Goal: Complete application form

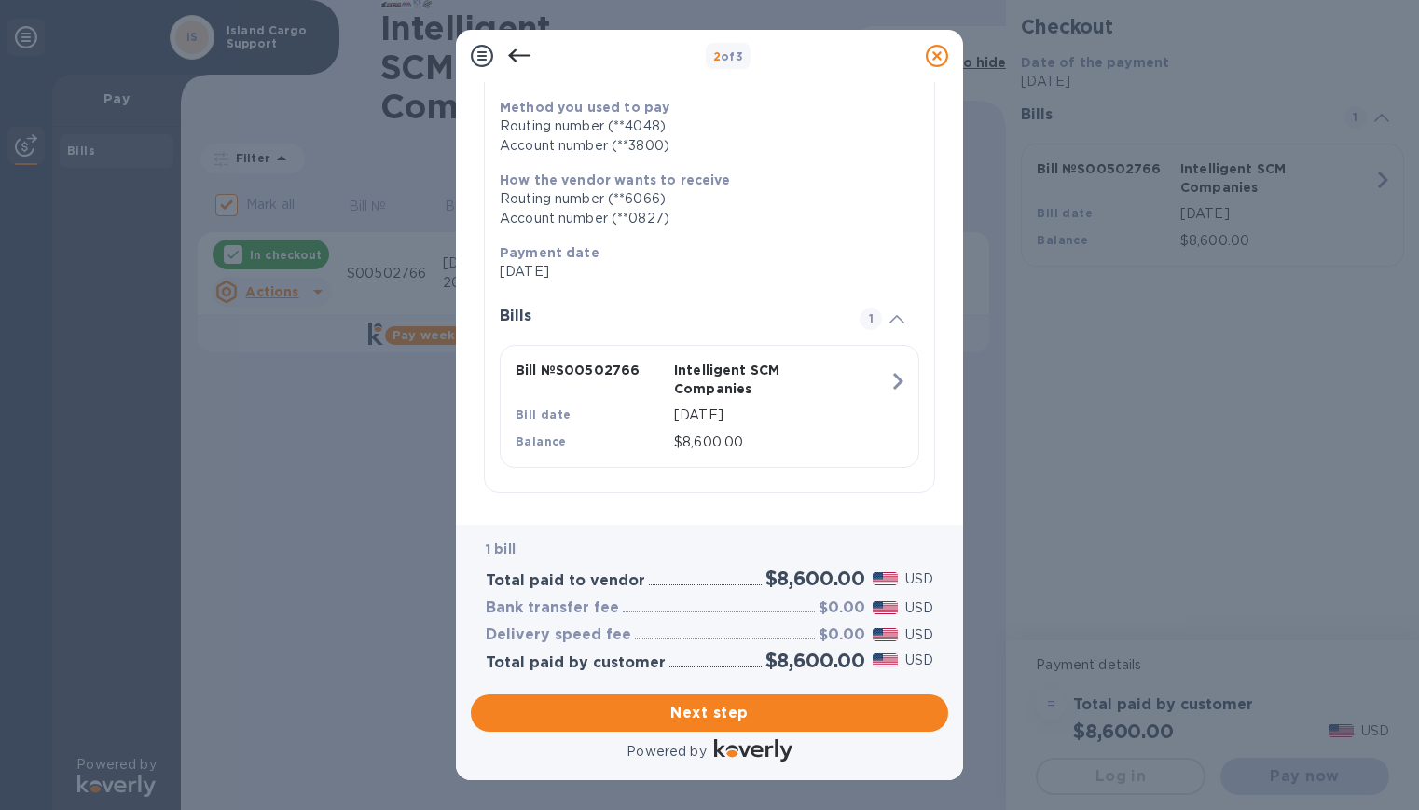
scroll to position [245, 0]
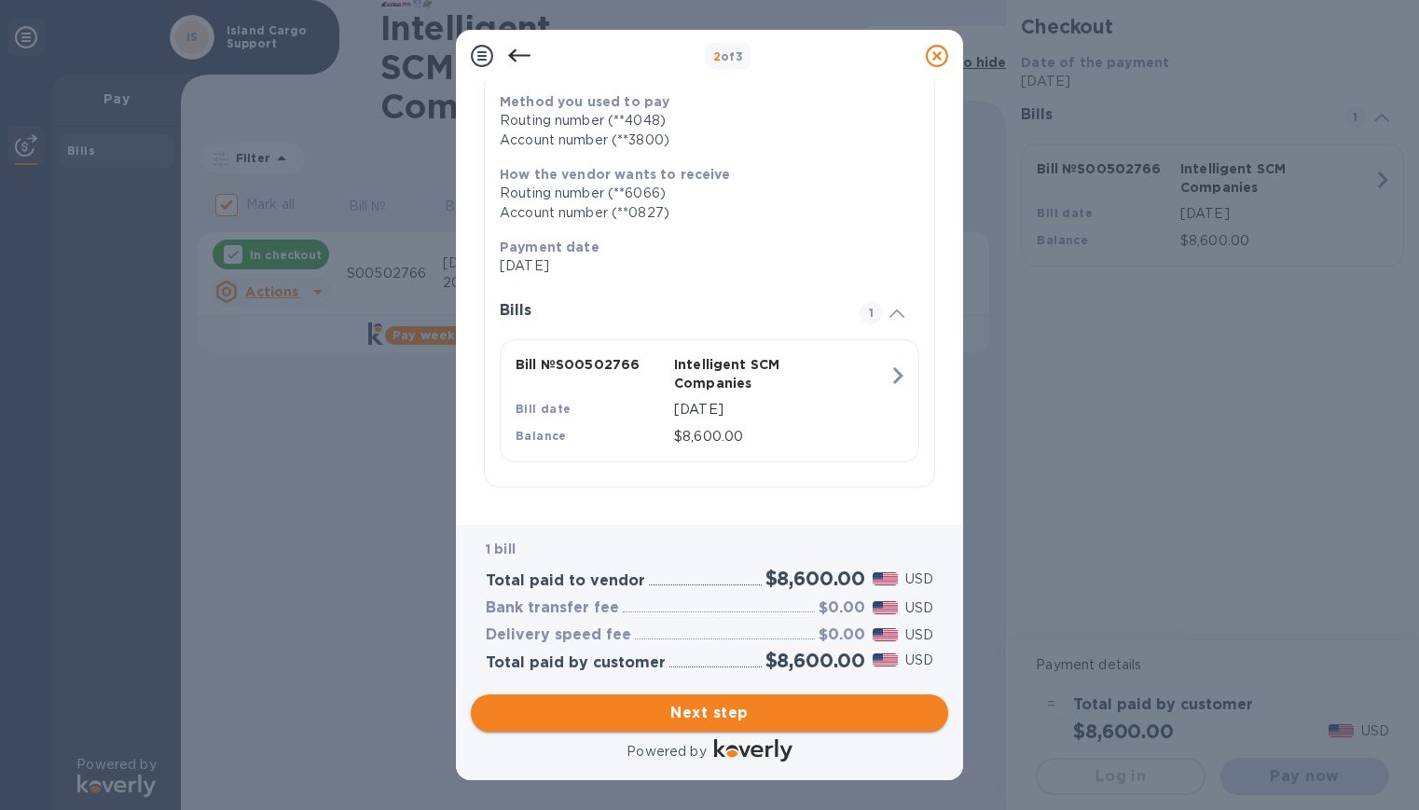
click at [663, 707] on span "Next step" at bounding box center [709, 713] width 447 height 22
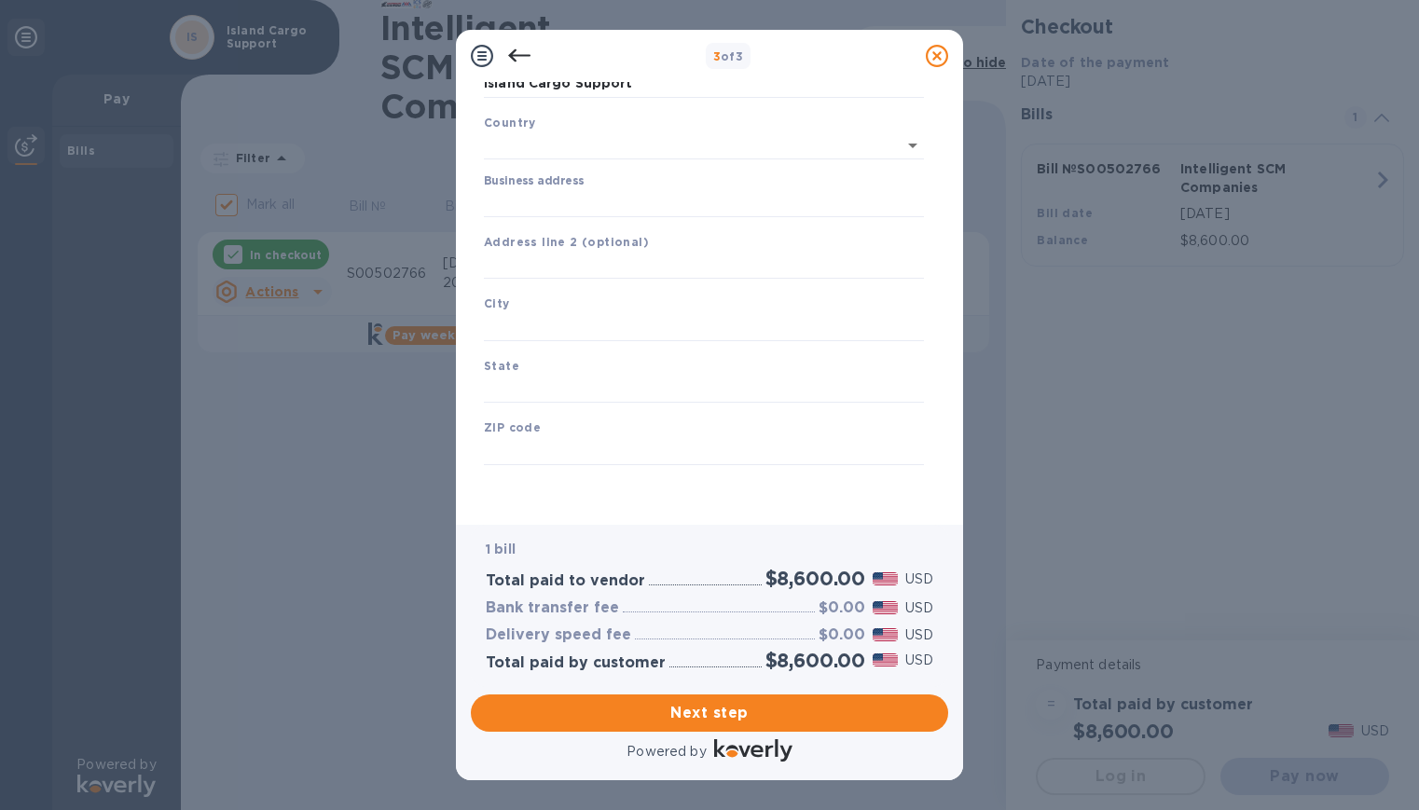
type input "[GEOGRAPHIC_DATA]"
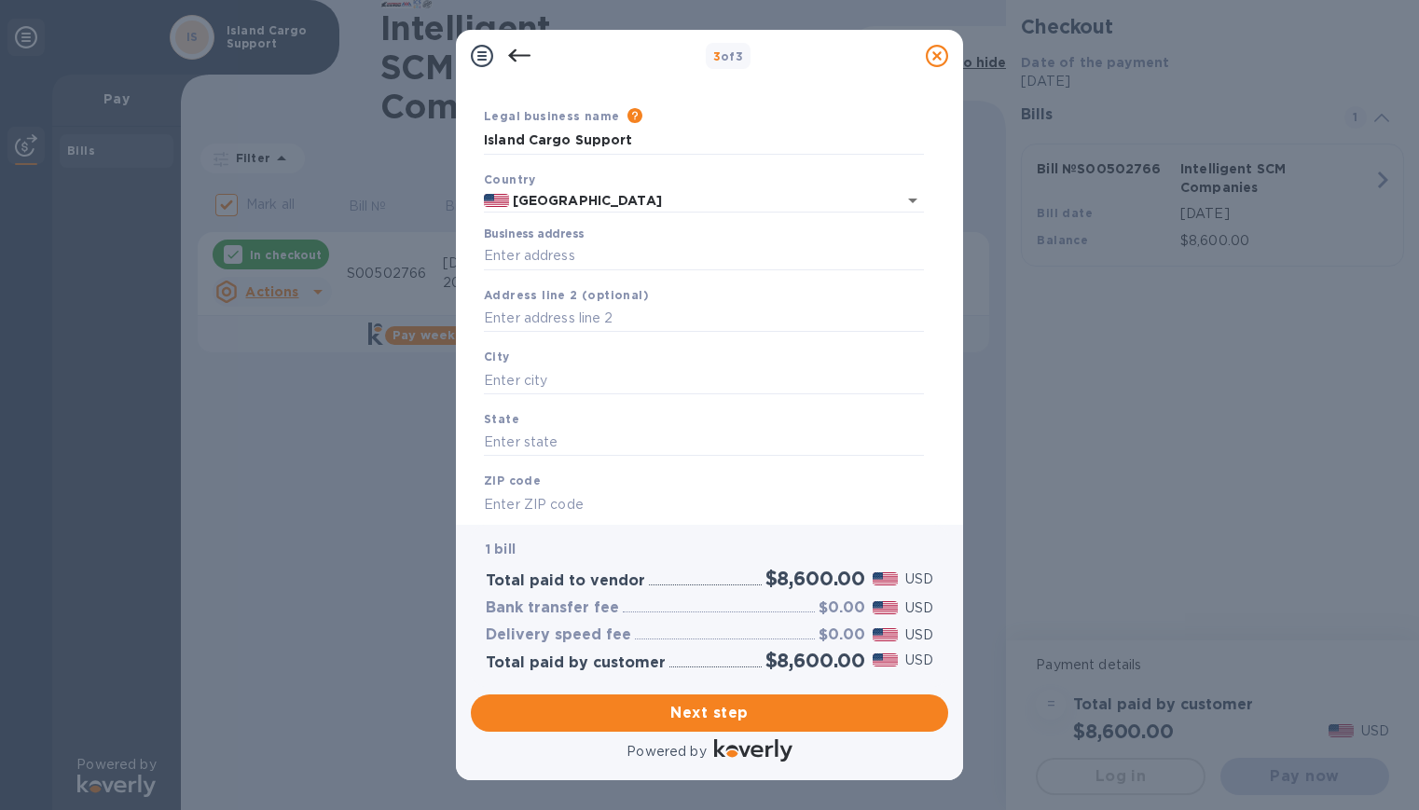
scroll to position [0, 0]
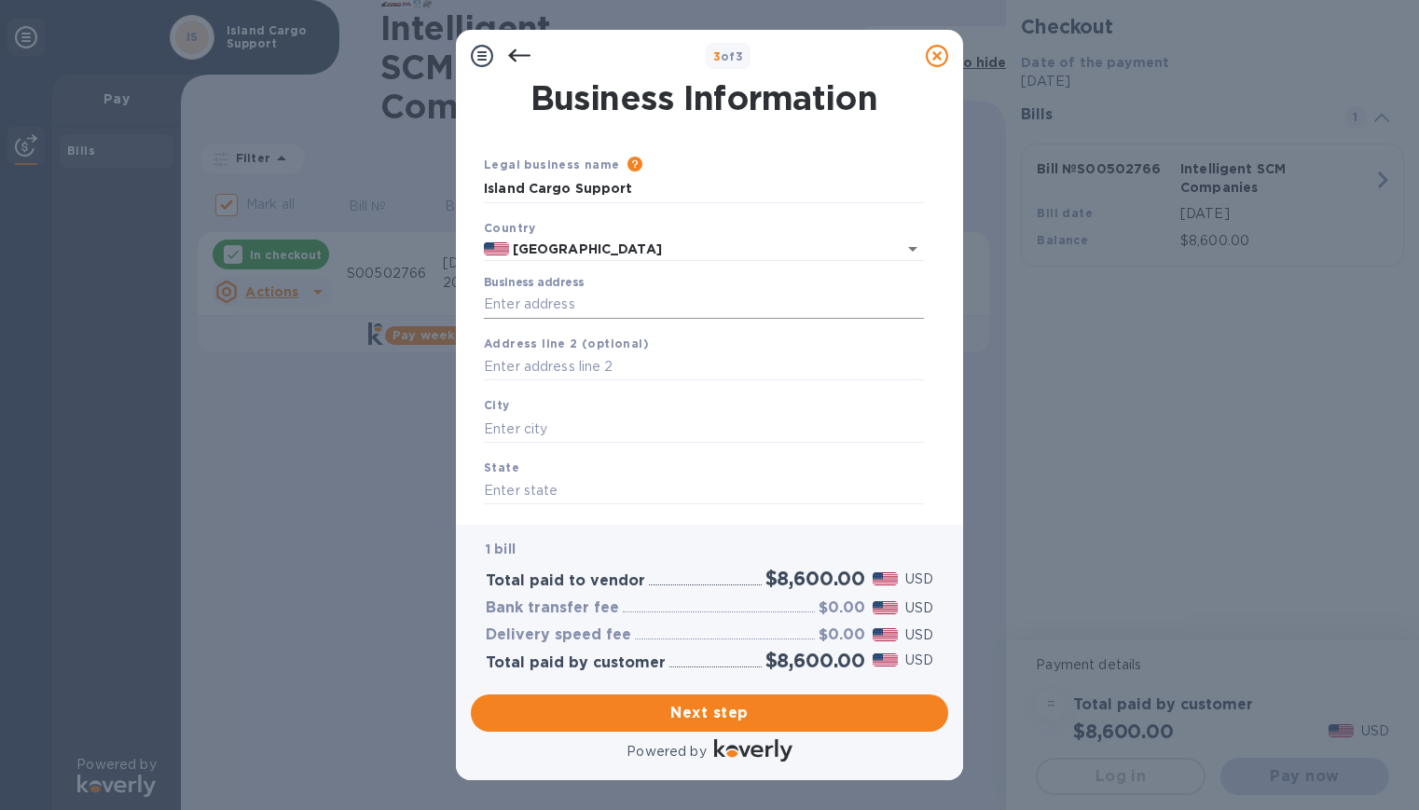
click at [546, 304] on input "Business address" at bounding box center [704, 305] width 440 height 28
type input "[STREET_ADDRESS][PERSON_NAME]"
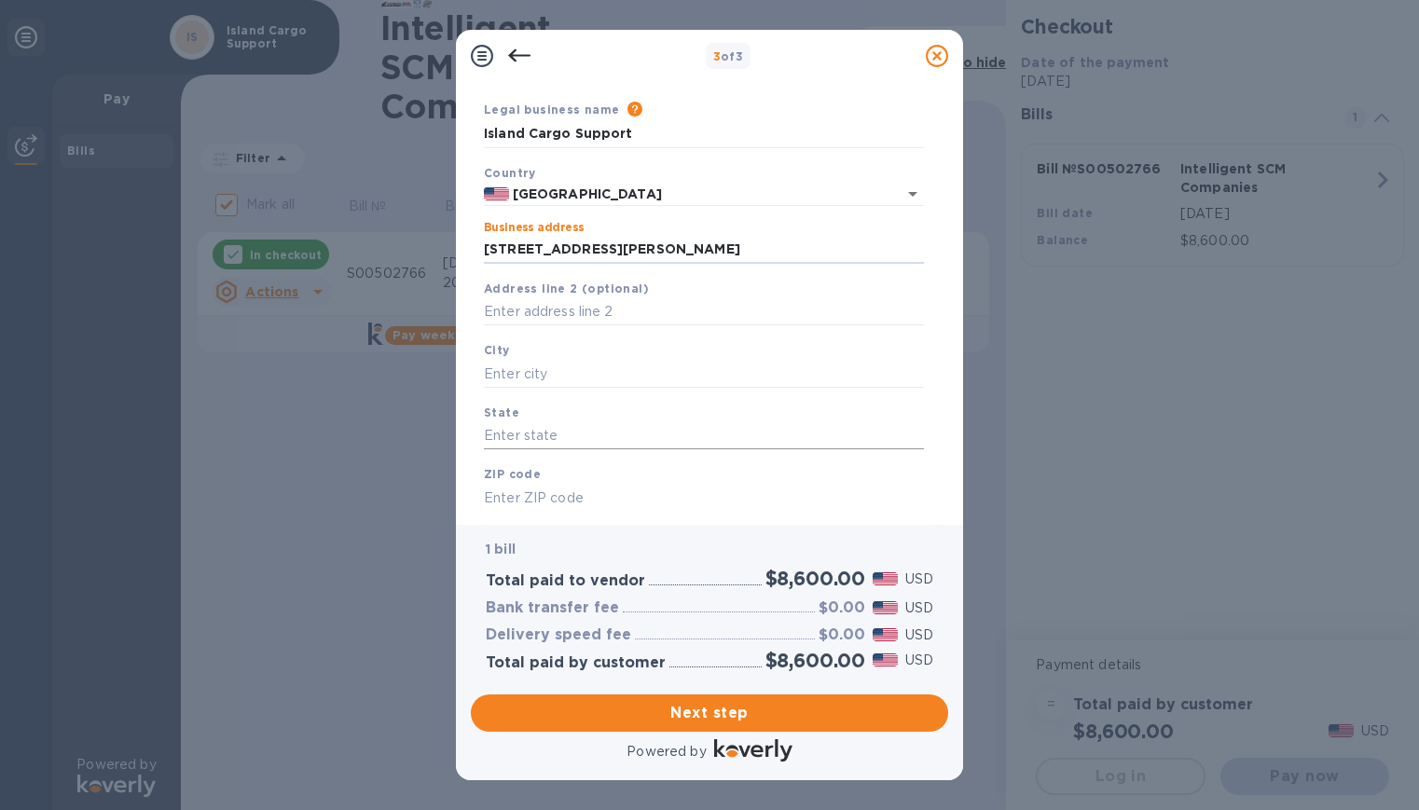
scroll to position [102, 0]
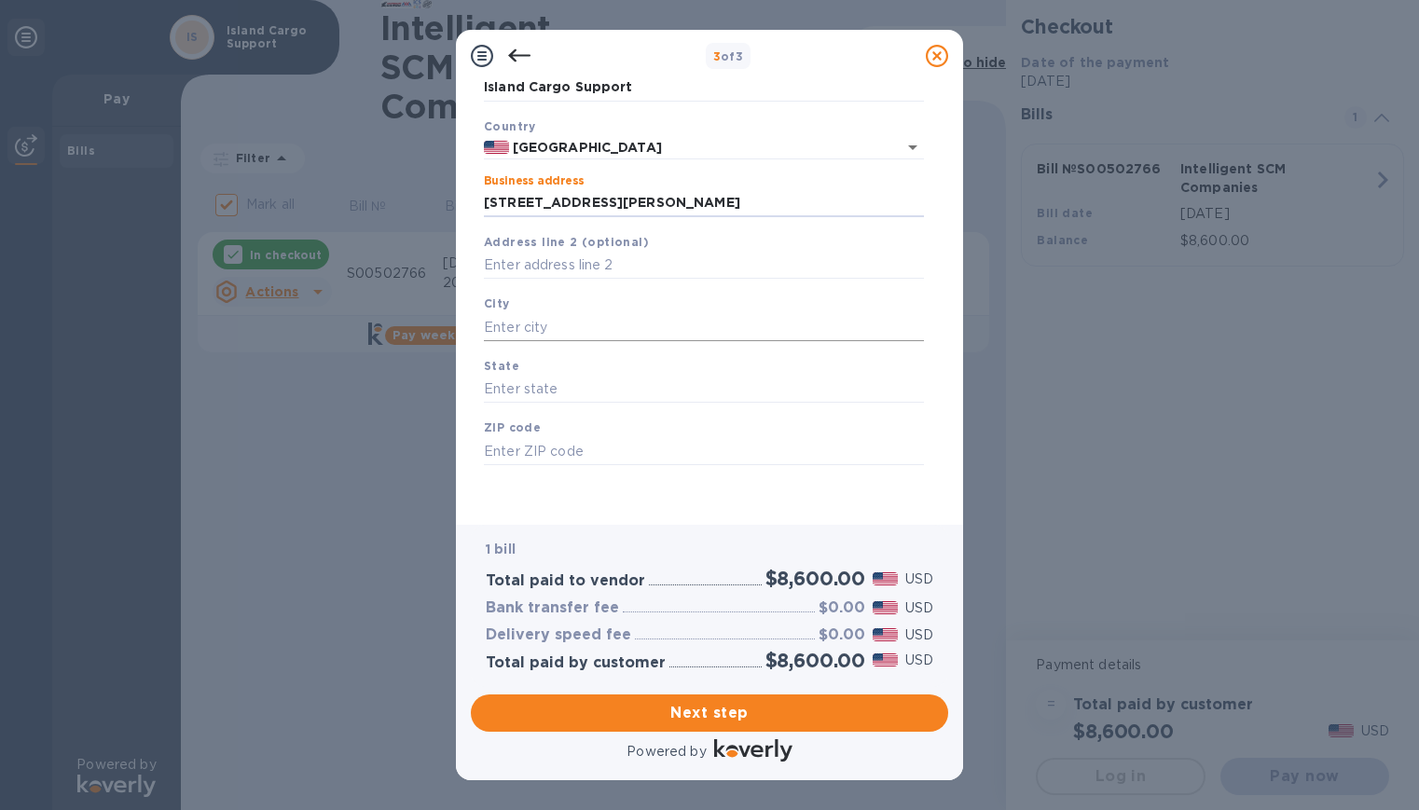
click at [527, 328] on input "text" at bounding box center [704, 327] width 440 height 28
click at [555, 275] on input "text" at bounding box center [704, 266] width 440 height 28
click at [531, 332] on input "text" at bounding box center [704, 327] width 440 height 28
type input "Hawthorne"
type input "[US_STATE]"
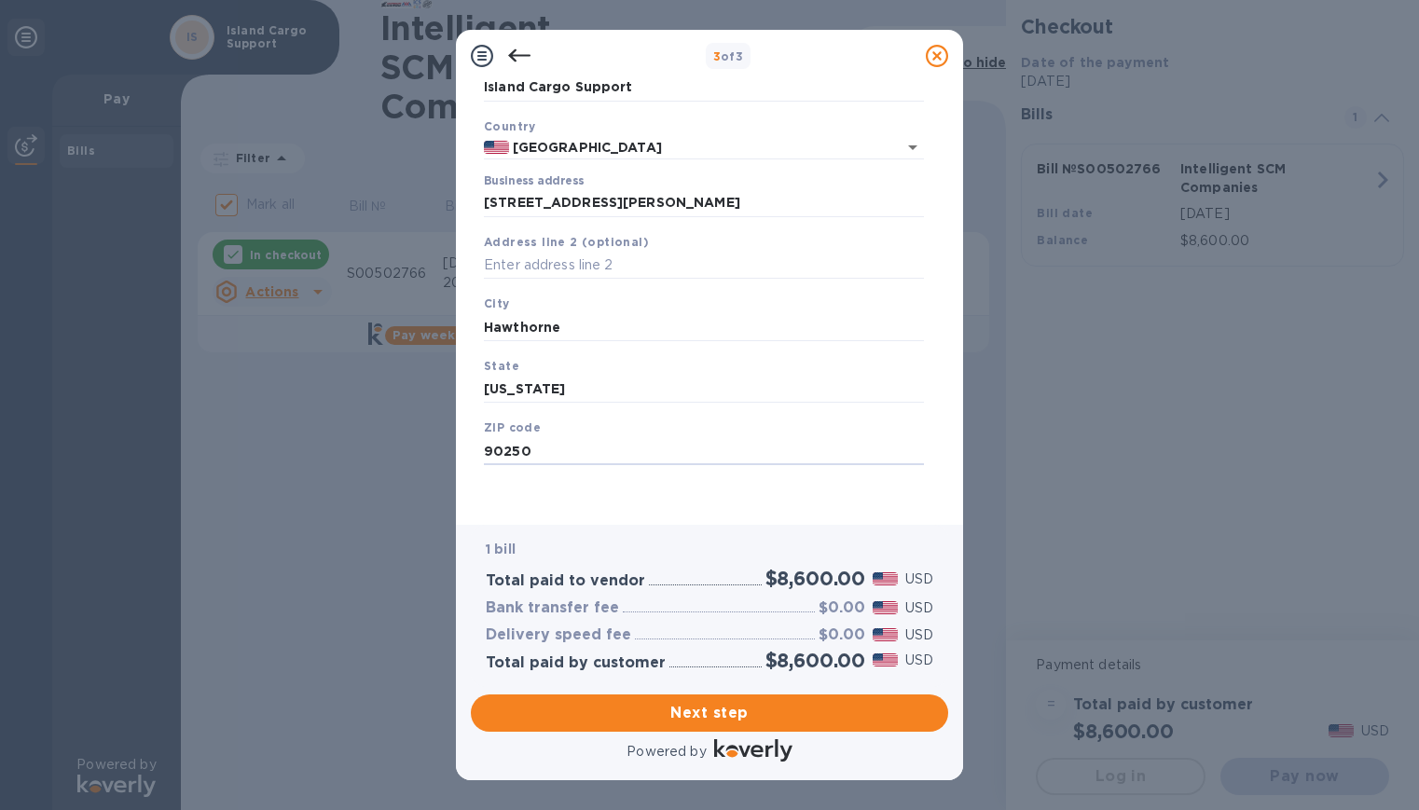
type input "90250"
click at [692, 694] on div "Next step" at bounding box center [709, 713] width 492 height 52
click at [688, 708] on span "Next step" at bounding box center [709, 713] width 447 height 22
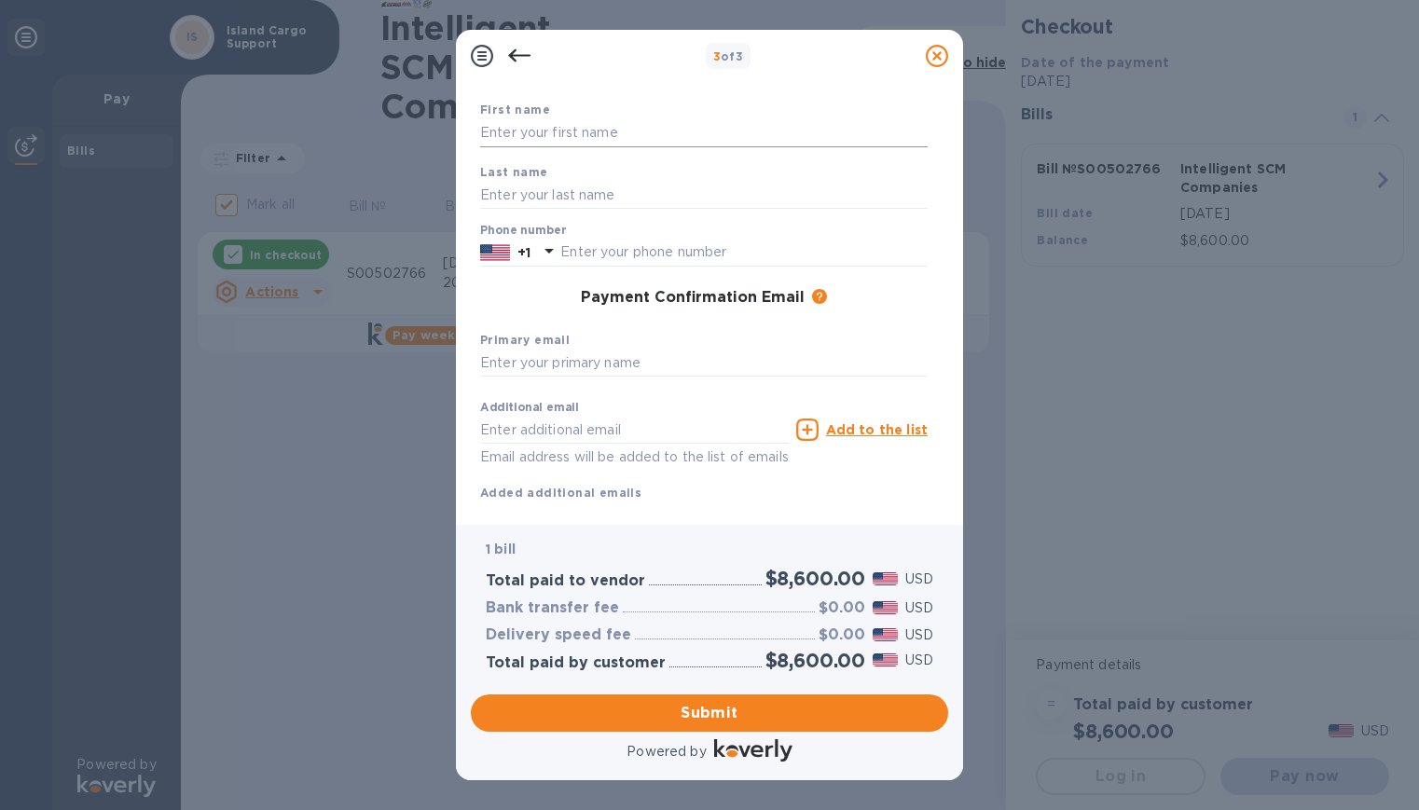
click at [596, 119] on input "text" at bounding box center [703, 133] width 447 height 28
type input "[PERSON_NAME]"
click at [571, 194] on input "[PERSON_NAME]" at bounding box center [703, 195] width 447 height 28
drag, startPoint x: 593, startPoint y: 202, endPoint x: 466, endPoint y: 199, distance: 126.8
click at [466, 199] on div "Payment Contact Information First name [PERSON_NAME] Last name [PERSON_NAME] Ph…" at bounding box center [709, 303] width 507 height 443
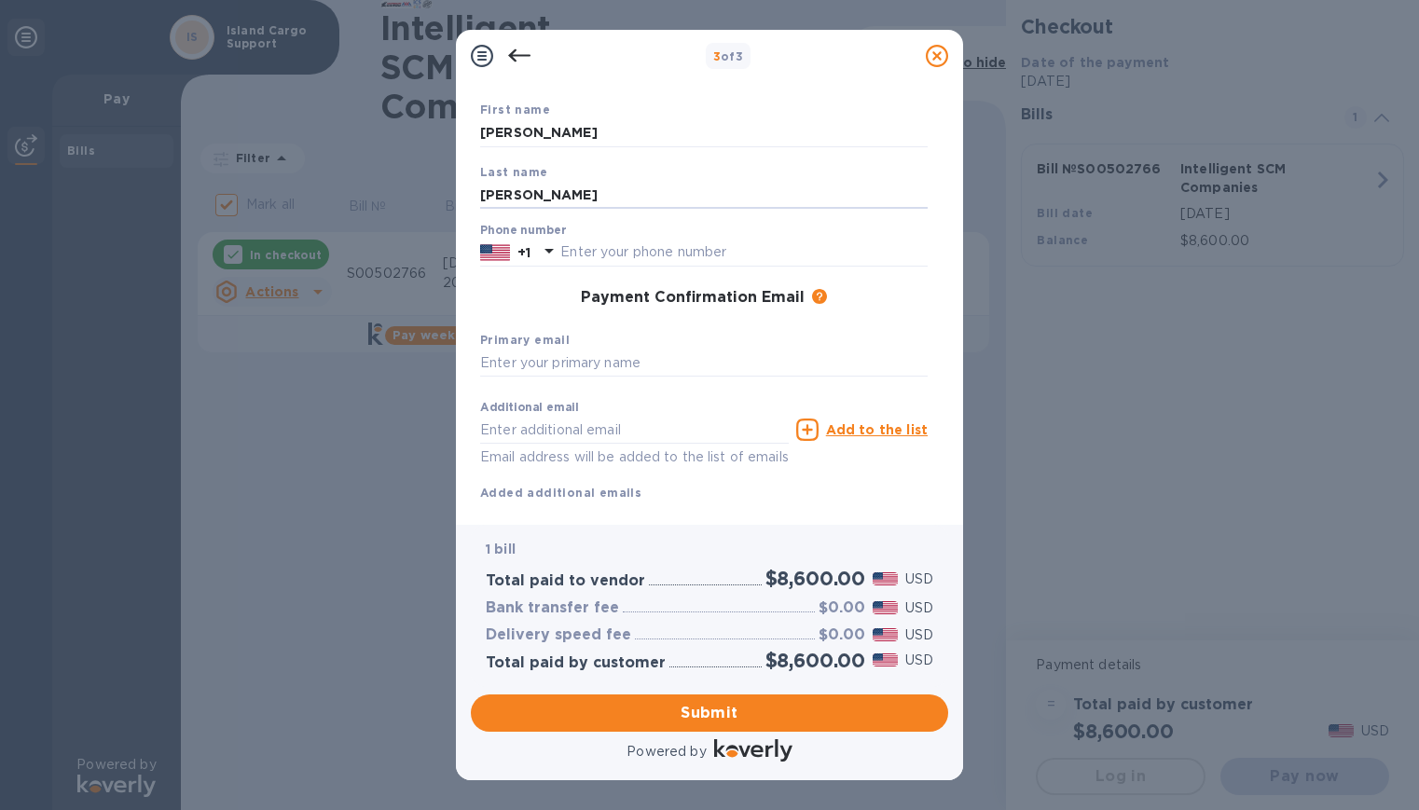
click at [472, 190] on div "Payment Contact Information First name [PERSON_NAME] Last name [PERSON_NAME] Ph…" at bounding box center [709, 296] width 477 height 428
click at [479, 193] on div "First name [PERSON_NAME] Last name [PERSON_NAME] Phone number +1 Payment Confir…" at bounding box center [703, 286] width 455 height 440
click at [485, 196] on input "[PERSON_NAME]" at bounding box center [703, 195] width 447 height 28
type input "[PERSON_NAME] [PERSON_NAME]"
click at [525, 253] on p "+1" at bounding box center [523, 252] width 13 height 19
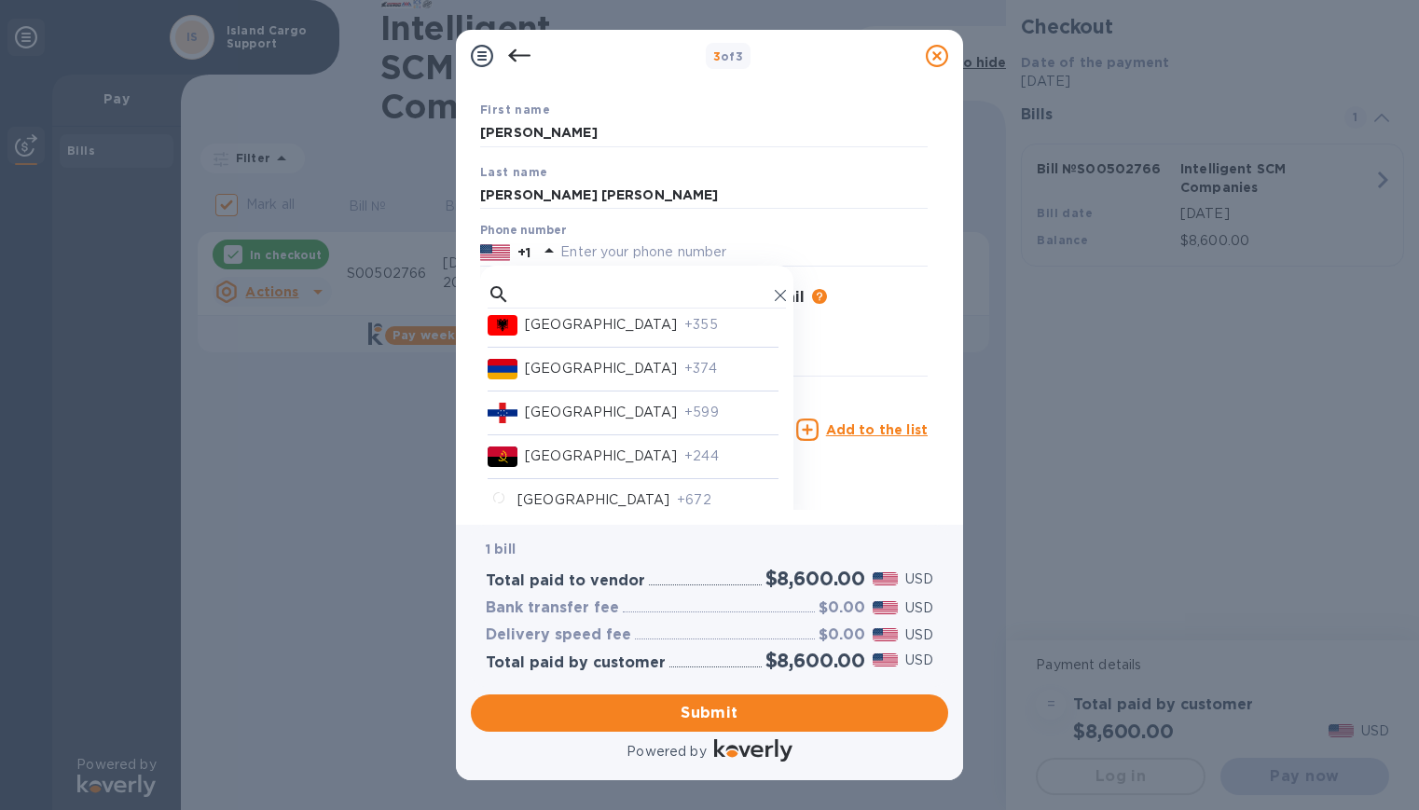
scroll to position [373, 0]
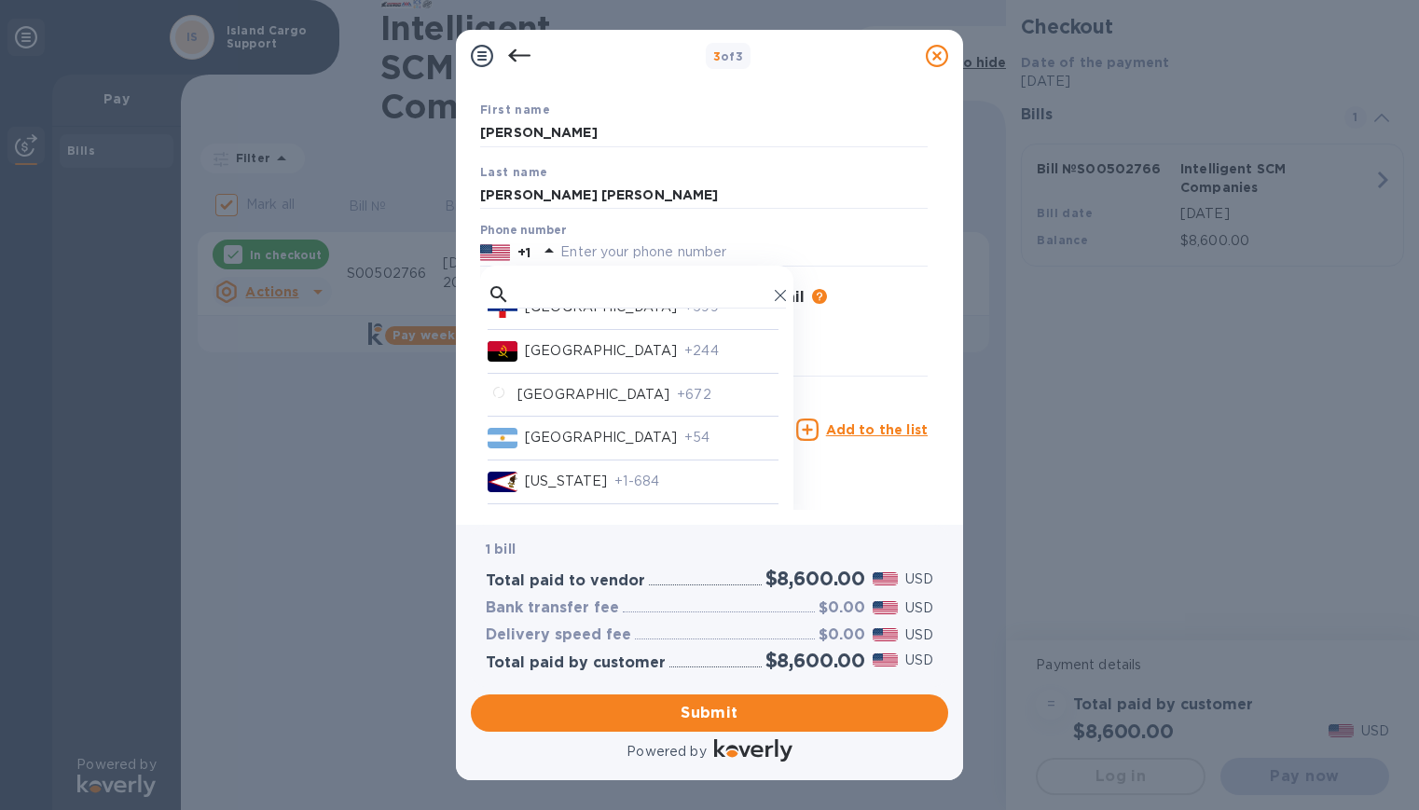
click at [579, 474] on p "[US_STATE]" at bounding box center [566, 482] width 82 height 20
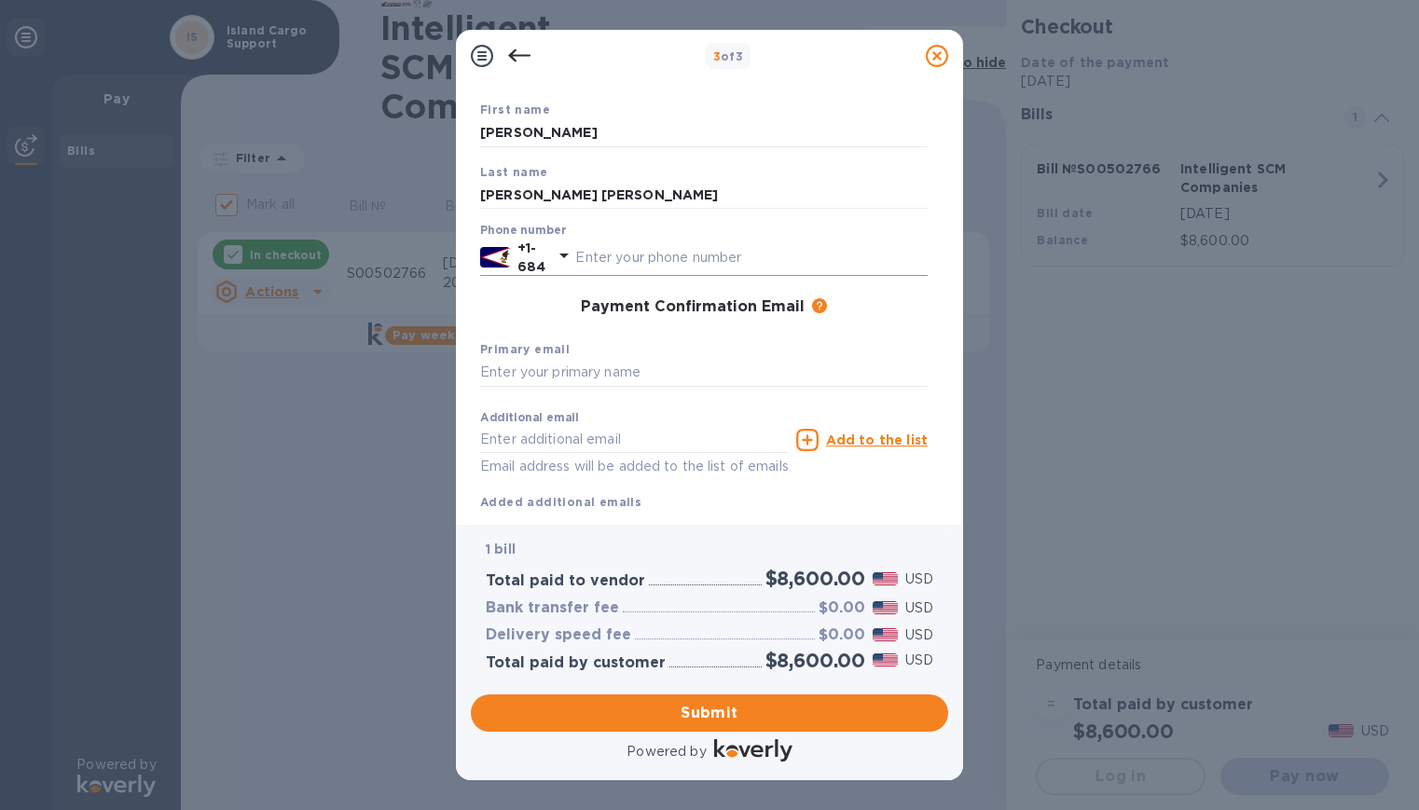
click at [626, 260] on input "text" at bounding box center [751, 257] width 352 height 28
type input "2583588"
click at [611, 436] on input "text" at bounding box center [634, 440] width 308 height 28
paste input "[EMAIL_ADDRESS][DOMAIN_NAME]"
type input "[EMAIL_ADDRESS][DOMAIN_NAME]"
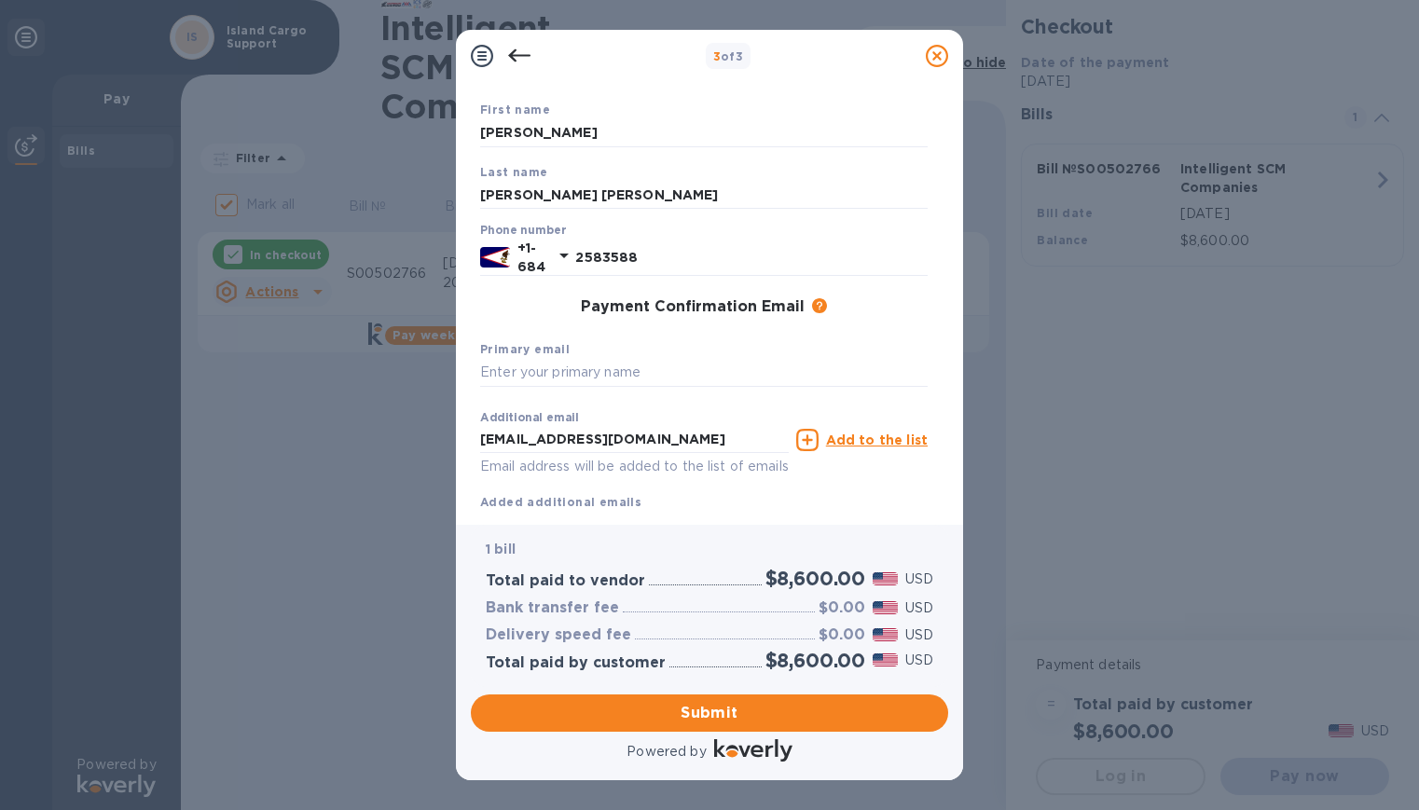
click at [828, 441] on div "Add to the list" at bounding box center [861, 440] width 131 height 22
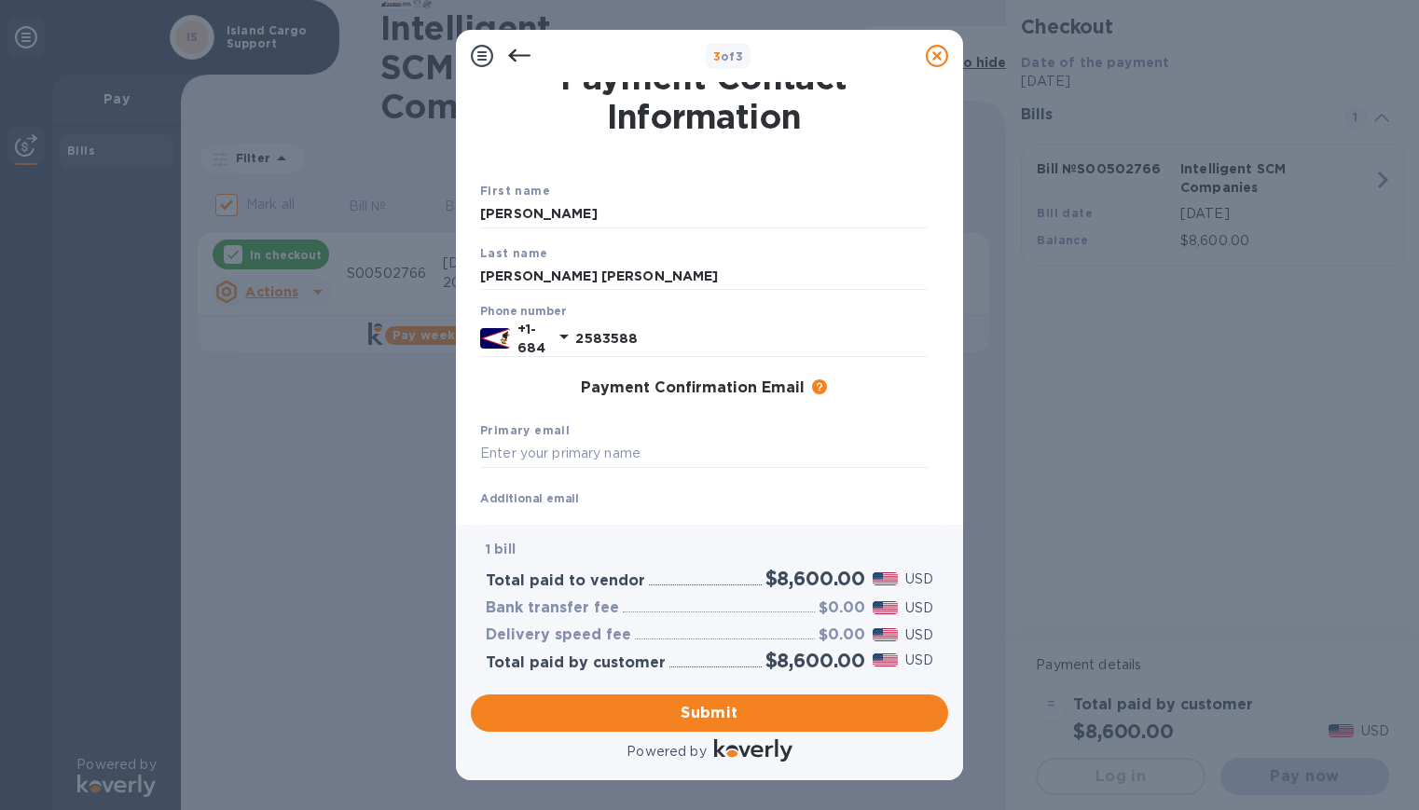
scroll to position [7, 0]
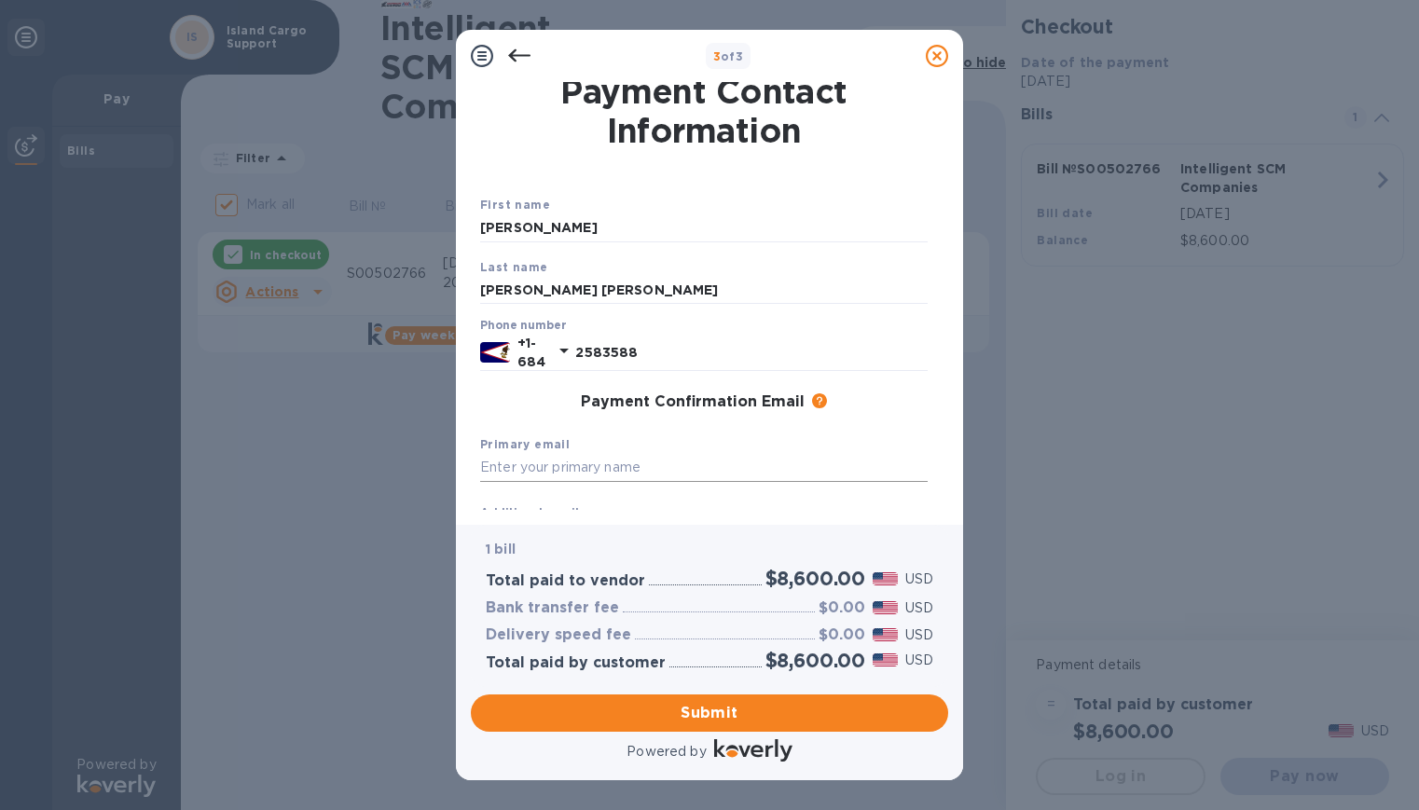
click at [522, 468] on input "text" at bounding box center [703, 468] width 447 height 28
paste input "[EMAIL_ADDRESS][DOMAIN_NAME]"
type input "[EMAIL_ADDRESS][DOMAIN_NAME]"
click at [636, 352] on input "2583588" at bounding box center [751, 352] width 352 height 28
drag, startPoint x: 642, startPoint y: 352, endPoint x: 555, endPoint y: 351, distance: 87.6
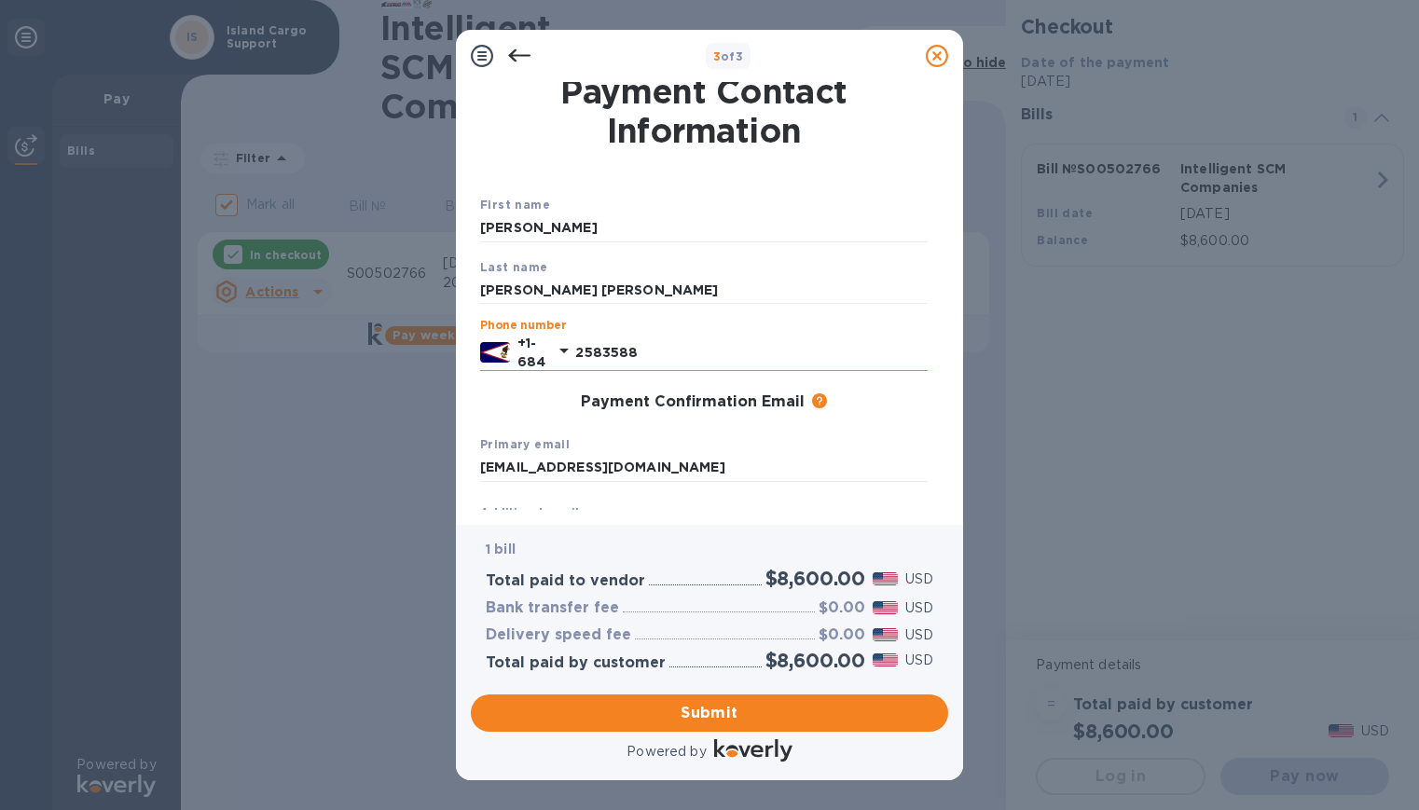
click at [555, 351] on div "[PHONE_NUMBER]" at bounding box center [703, 352] width 447 height 37
click at [537, 352] on p "+1-684" at bounding box center [531, 352] width 28 height 37
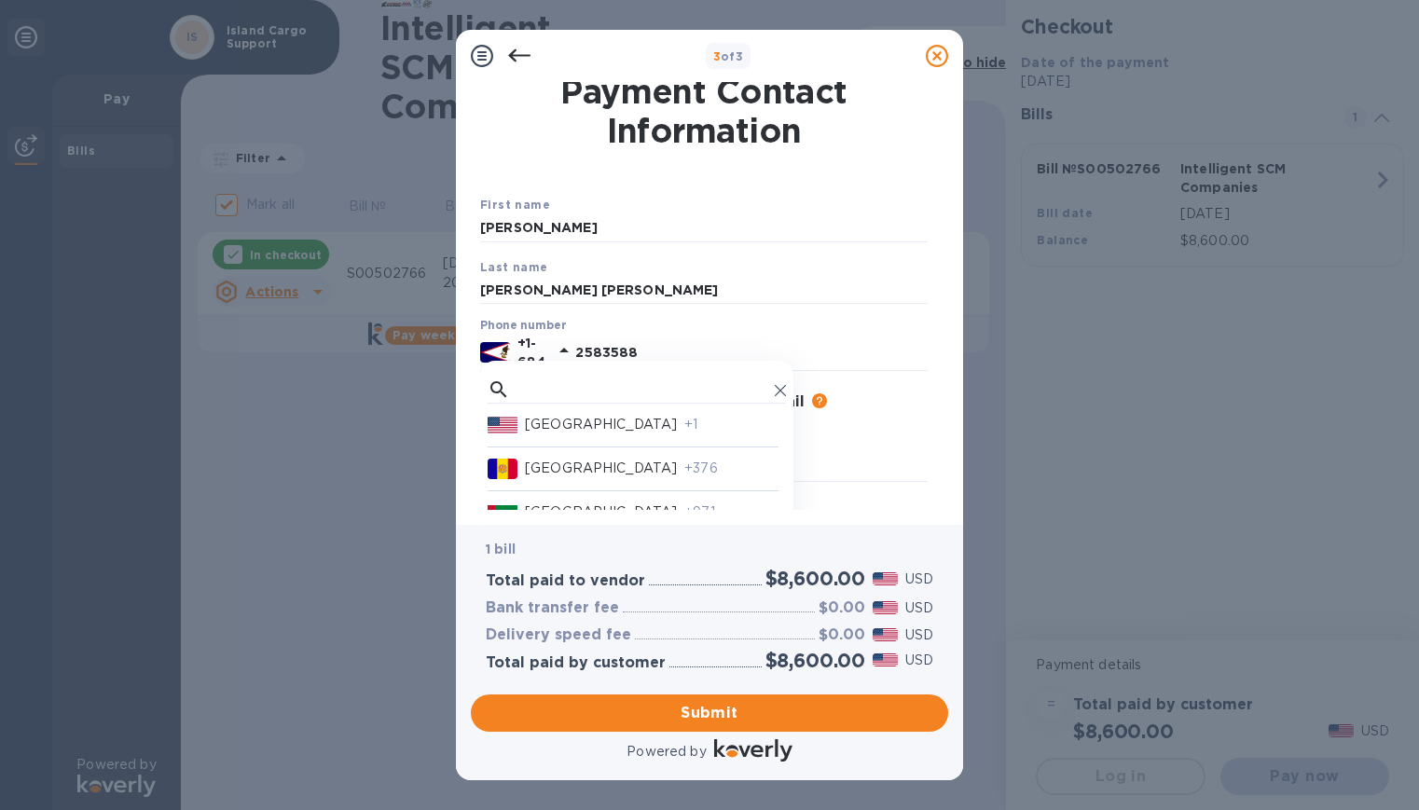
click at [553, 418] on p "[GEOGRAPHIC_DATA]" at bounding box center [601, 425] width 152 height 20
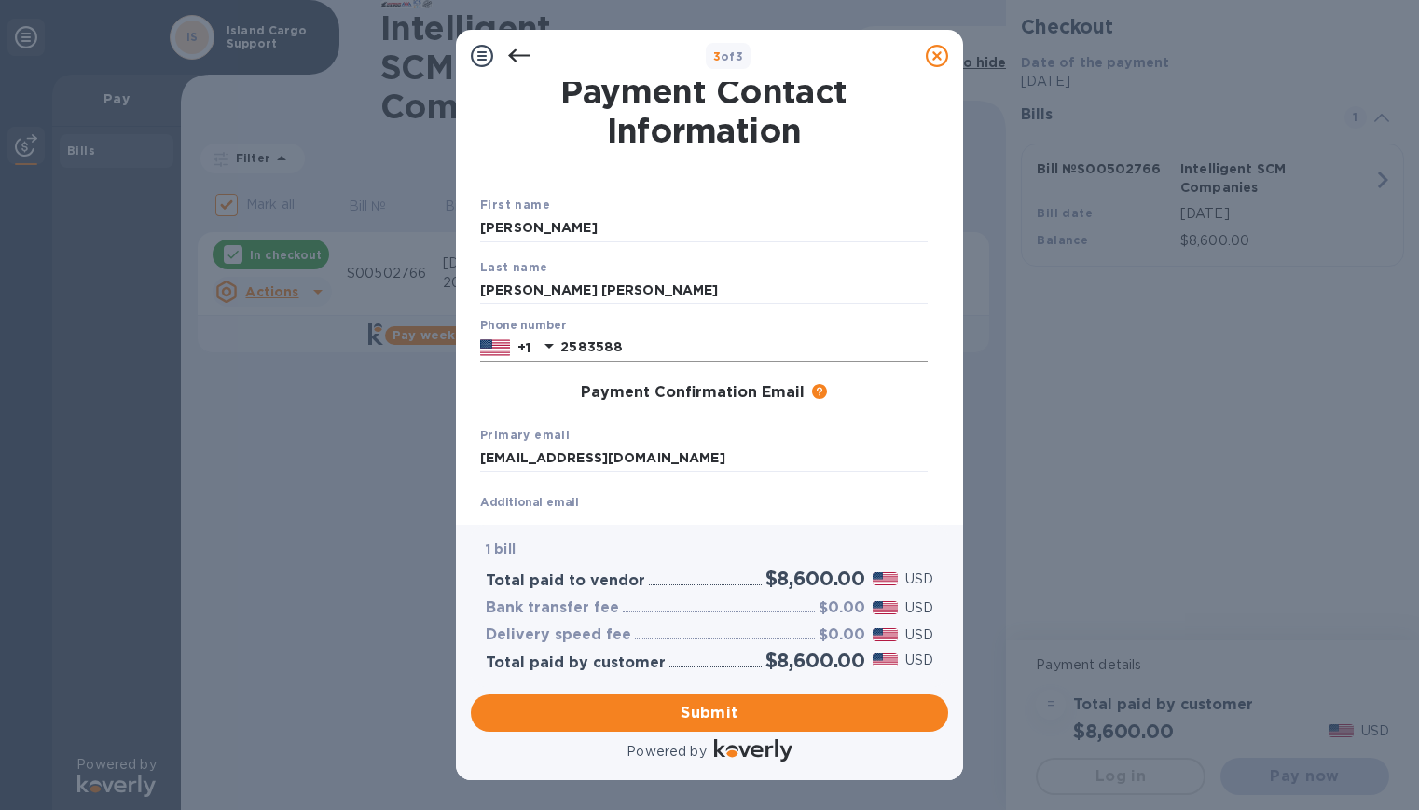
click at [643, 334] on input "2583588" at bounding box center [743, 348] width 367 height 28
drag, startPoint x: 651, startPoint y: 340, endPoint x: 556, endPoint y: 346, distance: 94.3
click at [556, 346] on div "[PHONE_NUMBER]" at bounding box center [703, 348] width 447 height 28
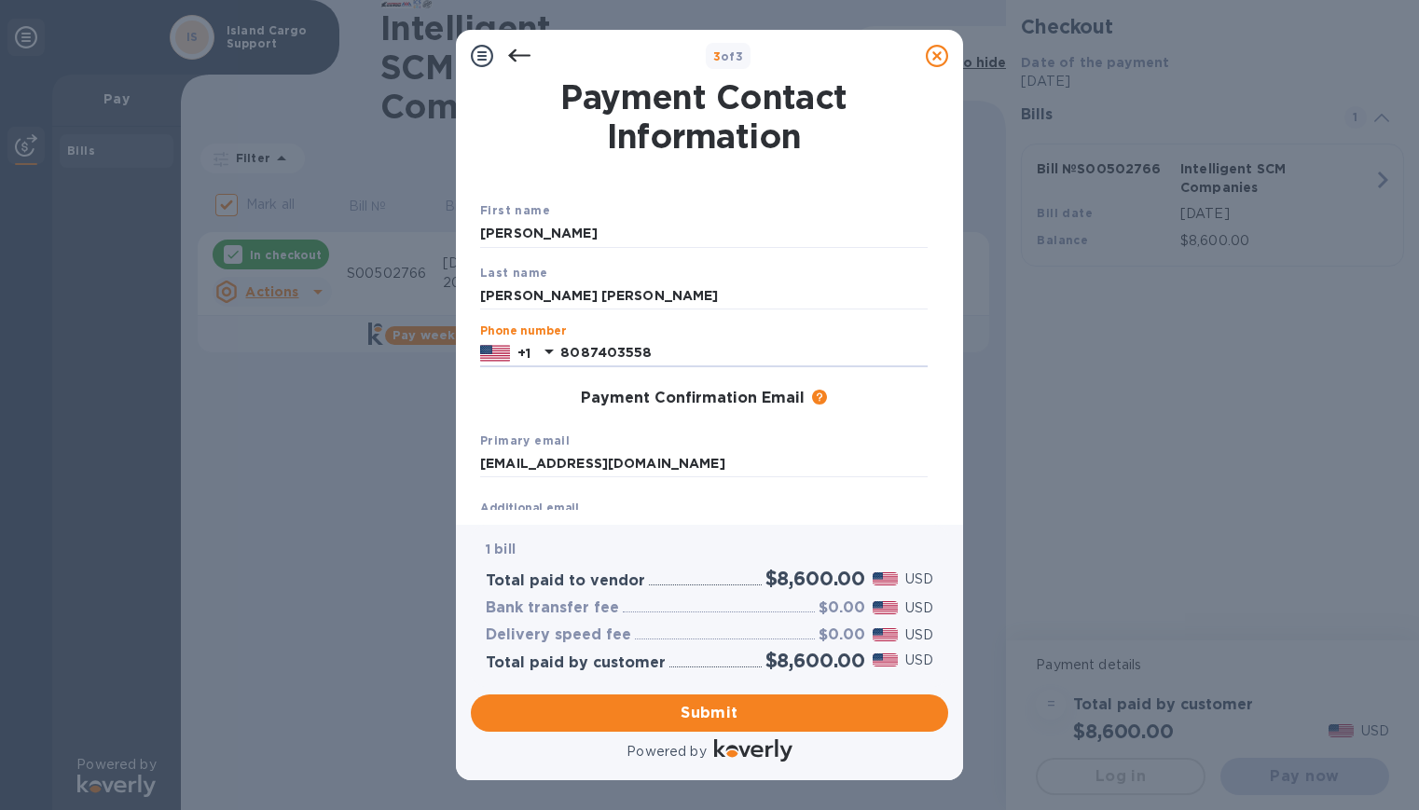
scroll to position [0, 0]
type input "8087403558"
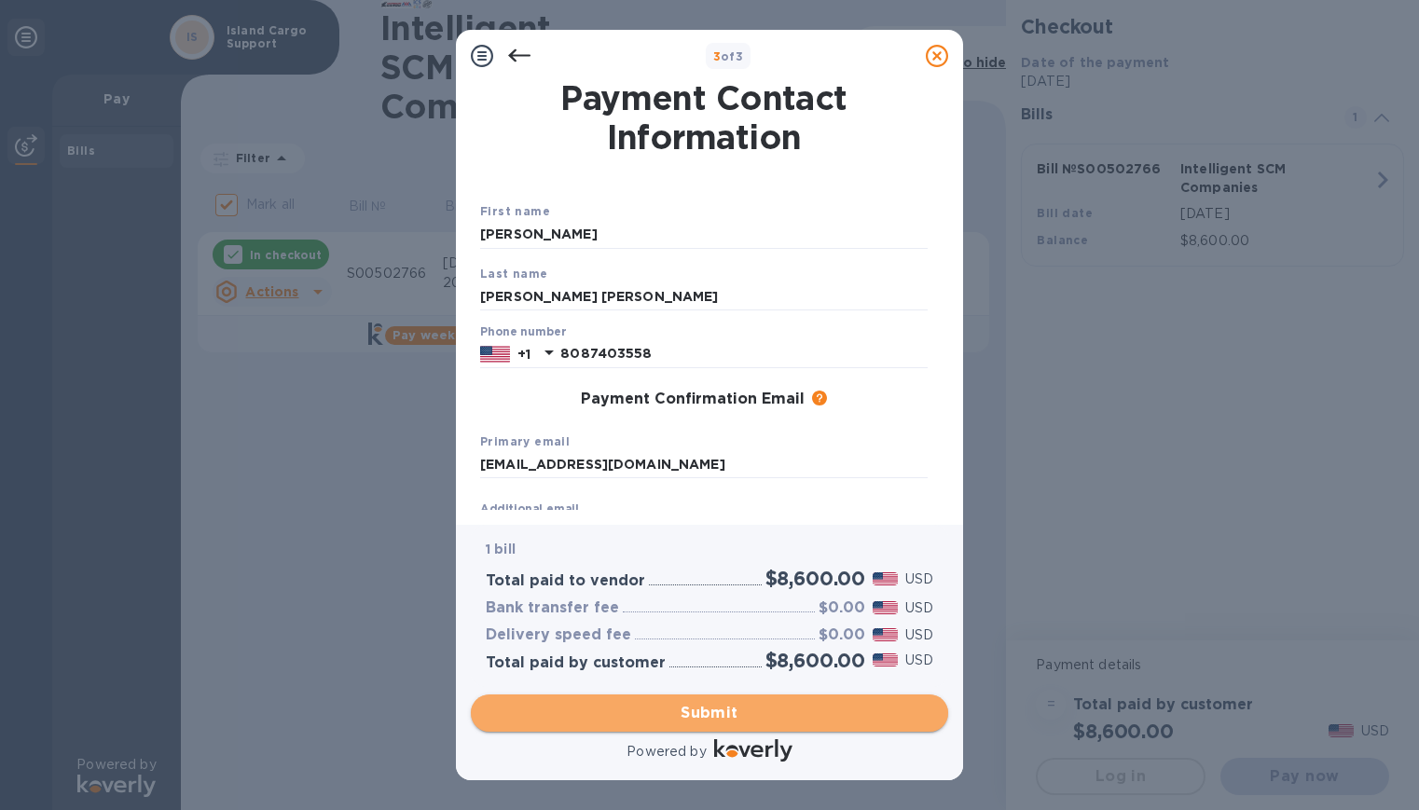
click at [746, 722] on span "Submit" at bounding box center [709, 713] width 447 height 22
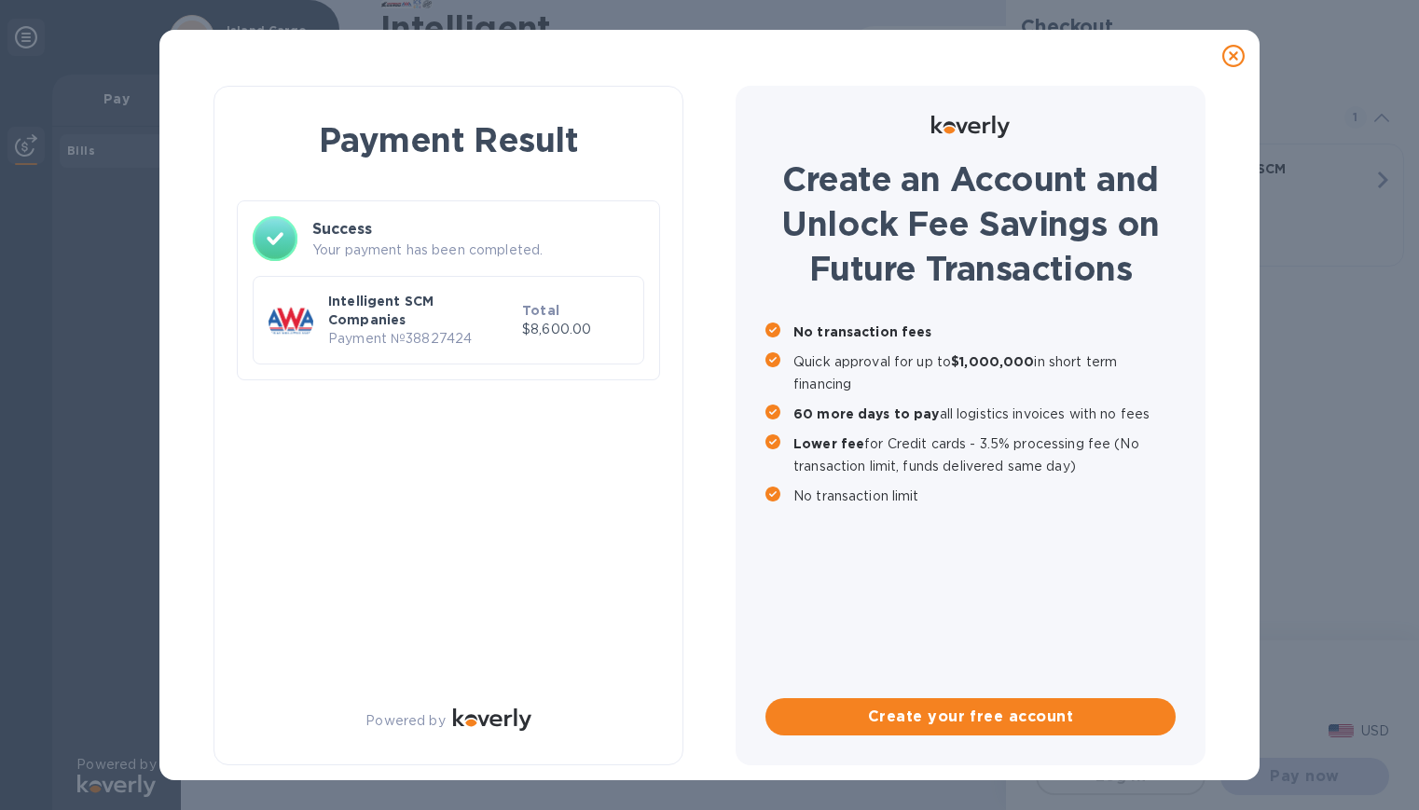
checkbox input "false"
